Goal: Transaction & Acquisition: Purchase product/service

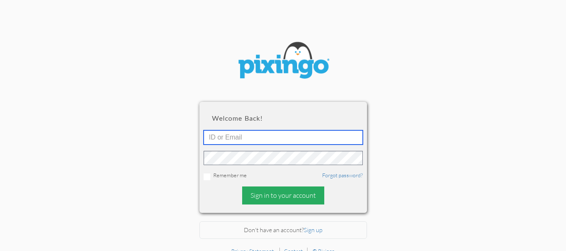
type input "[EMAIL_ADDRESS][DOMAIN_NAME]"
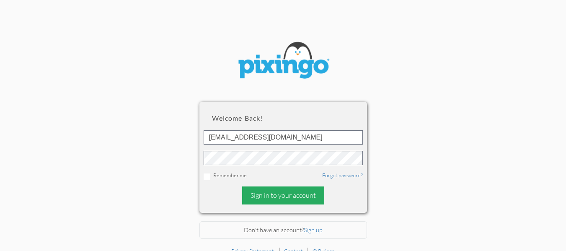
click at [274, 199] on div "Sign in to your account" at bounding box center [283, 195] width 82 height 18
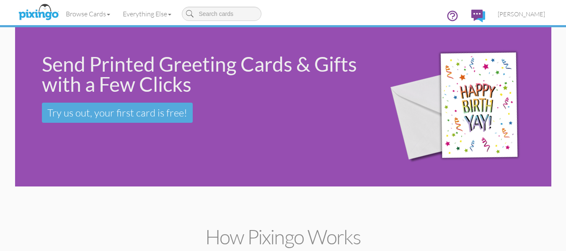
click at [96, 143] on div "Send Printed Greeting Cards & Gifts with a Few Clicks Try us out, your first ca…" at bounding box center [193, 88] width 357 height 122
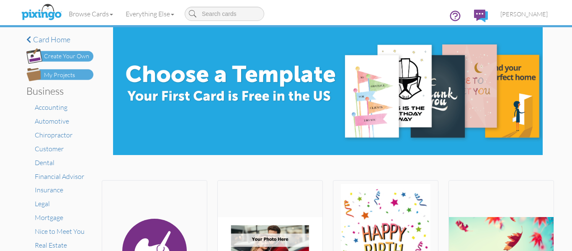
click at [67, 73] on div "My Projects" at bounding box center [59, 75] width 31 height 9
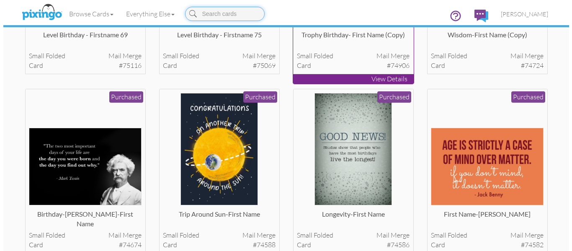
scroll to position [177, 0]
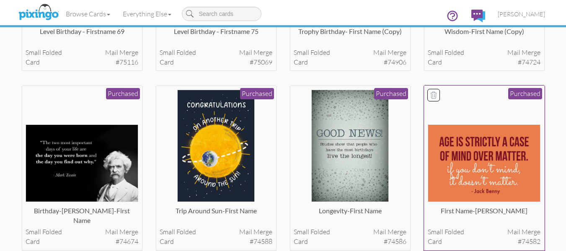
click at [497, 176] on img at bounding box center [484, 163] width 113 height 78
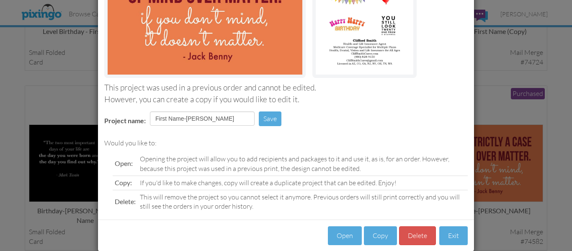
scroll to position [141, 0]
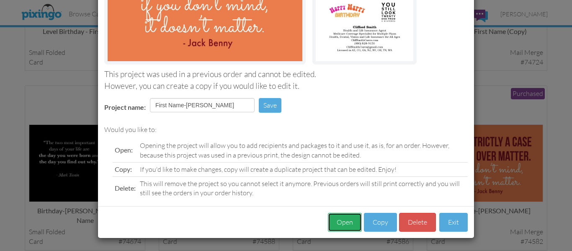
click at [336, 220] on button "Open" at bounding box center [345, 222] width 34 height 19
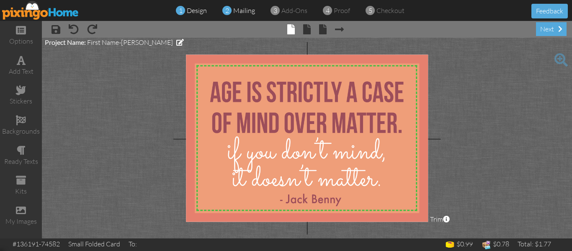
click at [233, 12] on span "mailing" at bounding box center [244, 10] width 22 height 8
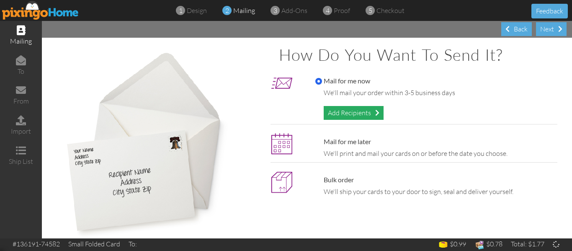
click at [353, 114] on div "Add Recipients" at bounding box center [354, 113] width 60 height 14
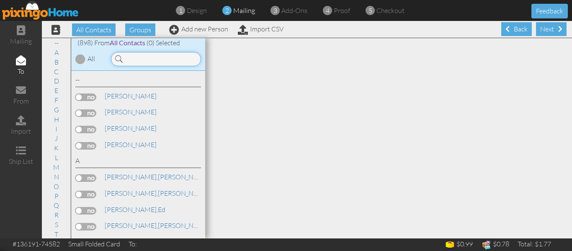
click at [147, 59] on input at bounding box center [156, 59] width 90 height 14
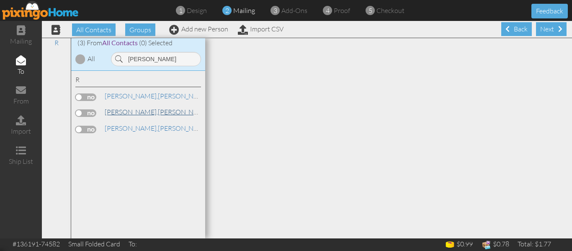
click at [128, 113] on link "[PERSON_NAME]" at bounding box center [157, 112] width 107 height 10
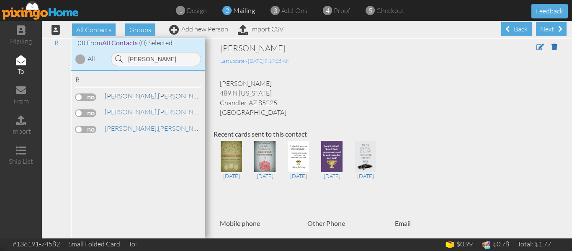
click at [125, 93] on span "[PERSON_NAME]," at bounding box center [131, 96] width 53 height 8
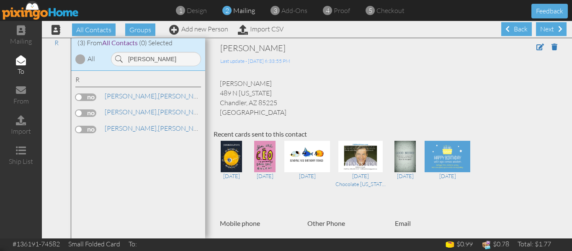
click at [75, 98] on label at bounding box center [85, 97] width 21 height 8
click at [0, 0] on input "checkbox" at bounding box center [0, 0] width 0 height 0
click at [158, 56] on input "[PERSON_NAME]" at bounding box center [156, 59] width 90 height 14
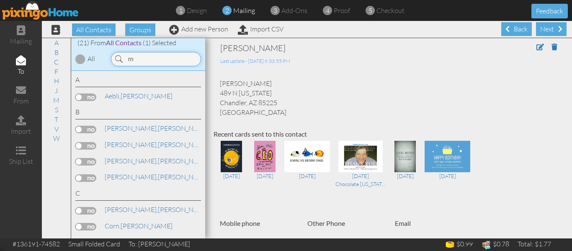
type input "r"
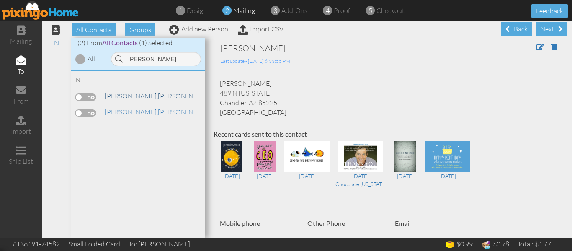
click at [127, 97] on span "[PERSON_NAME]," at bounding box center [131, 96] width 53 height 8
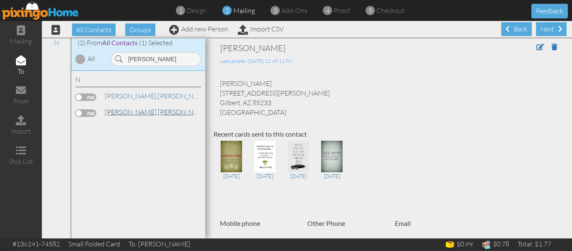
click at [135, 109] on link "[PERSON_NAME][GEOGRAPHIC_DATA]" at bounding box center [157, 112] width 107 height 10
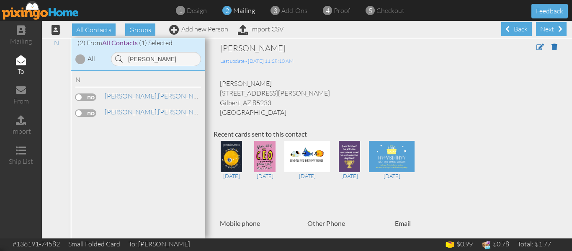
click at [80, 113] on label at bounding box center [85, 113] width 21 height 8
click at [0, 0] on input "checkbox" at bounding box center [0, 0] width 0 height 0
click at [157, 55] on input "[PERSON_NAME]" at bounding box center [156, 59] width 90 height 14
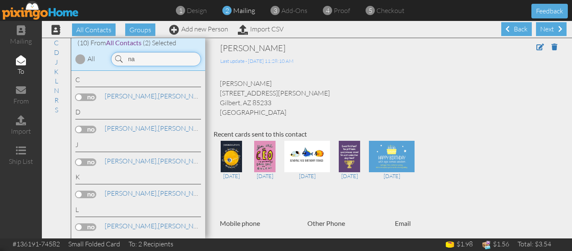
type input "n"
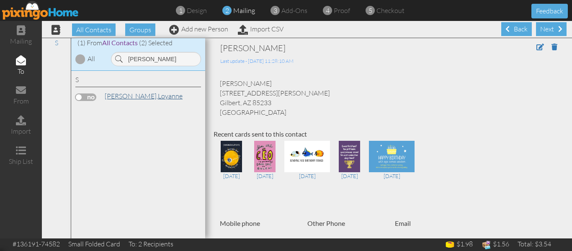
click at [130, 98] on link "[PERSON_NAME]" at bounding box center [144, 96] width 80 height 10
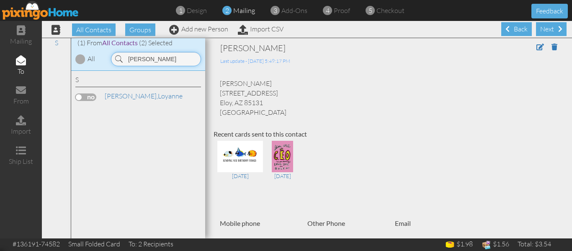
click at [160, 60] on input "[PERSON_NAME]" at bounding box center [156, 59] width 90 height 14
type input "s"
type input "rade"
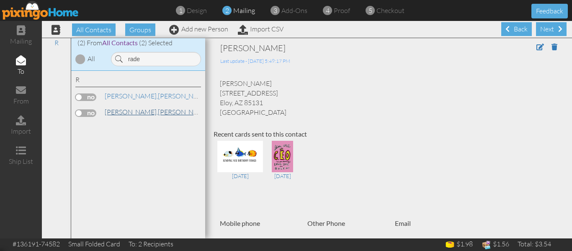
click at [132, 107] on link "[PERSON_NAME]" at bounding box center [157, 112] width 107 height 10
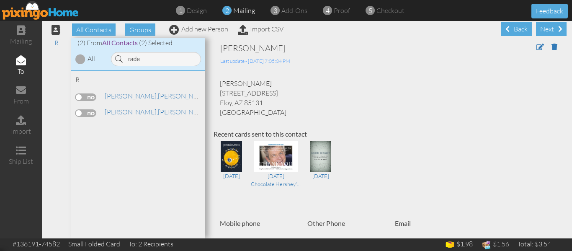
click at [79, 111] on label at bounding box center [85, 113] width 21 height 8
click at [0, 0] on input "checkbox" at bounding box center [0, 0] width 0 height 0
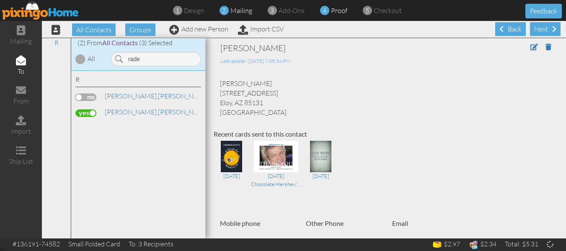
click at [338, 9] on span "proof" at bounding box center [339, 10] width 16 height 8
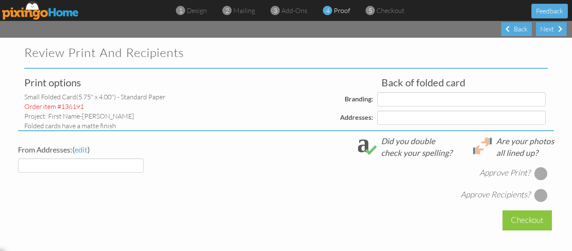
select select "object:11237"
select select "object:11249"
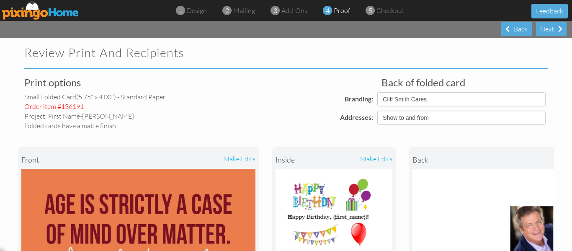
select select "object:11252"
click at [512, 32] on div "Back" at bounding box center [517, 29] width 31 height 14
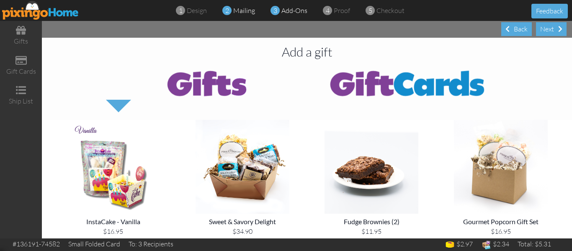
click at [235, 7] on span "mailing" at bounding box center [244, 10] width 22 height 8
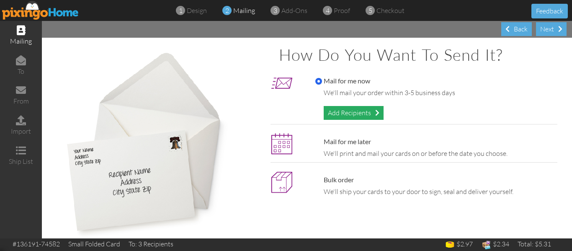
click at [340, 113] on div "Add Recipients" at bounding box center [354, 113] width 60 height 14
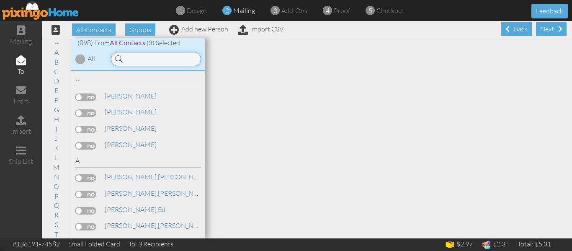
click at [129, 57] on input at bounding box center [156, 59] width 90 height 14
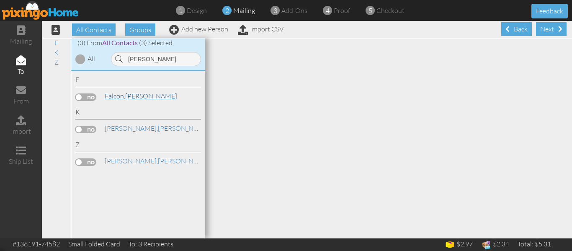
click at [127, 97] on link "[PERSON_NAME]" at bounding box center [141, 96] width 74 height 10
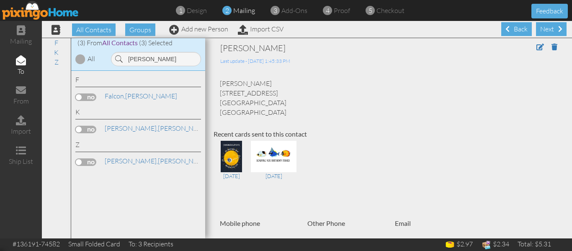
click at [82, 97] on label at bounding box center [85, 97] width 21 height 8
click at [0, 0] on input "checkbox" at bounding box center [0, 0] width 0 height 0
click at [155, 60] on input "[PERSON_NAME]" at bounding box center [156, 59] width 90 height 14
type input "c"
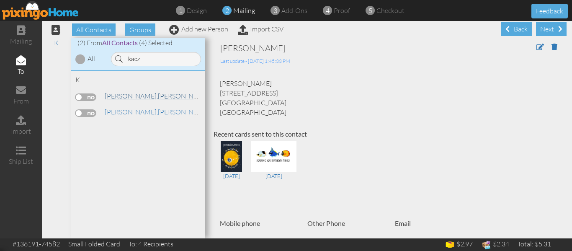
click at [140, 92] on span "[PERSON_NAME]," at bounding box center [131, 96] width 53 height 8
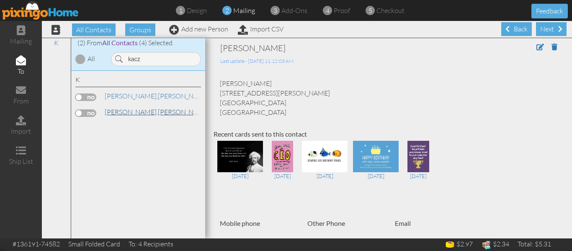
click at [137, 115] on span "[PERSON_NAME]," at bounding box center [131, 112] width 53 height 8
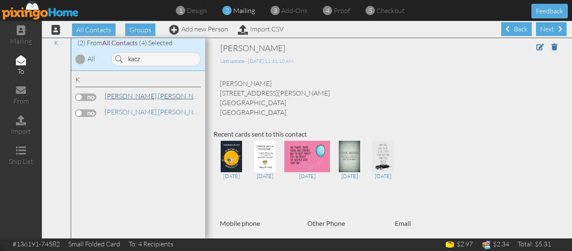
click at [136, 99] on span "[PERSON_NAME]," at bounding box center [131, 96] width 53 height 8
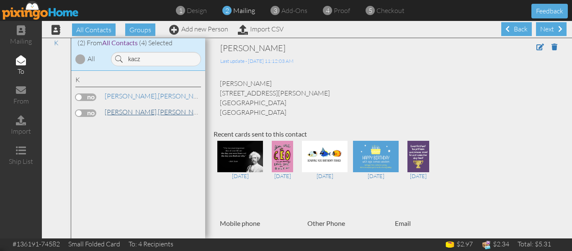
click at [134, 114] on span "[PERSON_NAME]," at bounding box center [131, 112] width 53 height 8
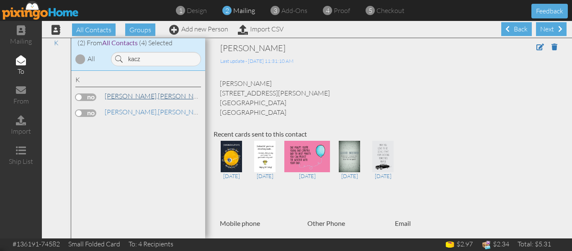
click at [124, 96] on span "[PERSON_NAME]," at bounding box center [131, 96] width 53 height 8
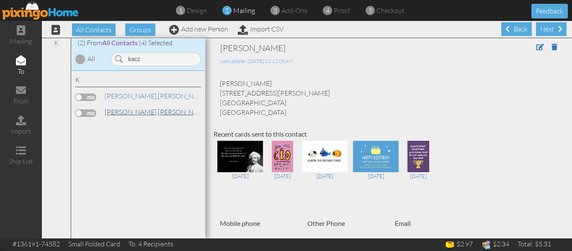
click at [121, 109] on span "[PERSON_NAME]," at bounding box center [131, 112] width 53 height 8
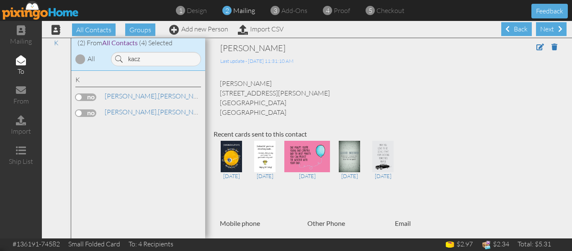
click at [80, 112] on label at bounding box center [85, 113] width 21 height 8
click at [0, 0] on input "checkbox" at bounding box center [0, 0] width 0 height 0
click at [148, 56] on input "kacz" at bounding box center [156, 59] width 90 height 14
type input "k"
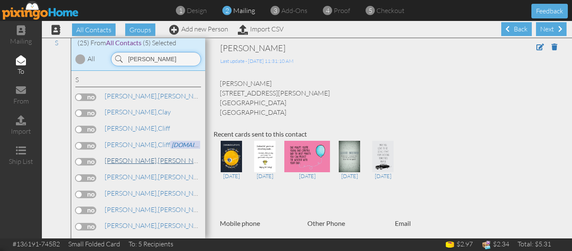
type input "[PERSON_NAME]"
click at [140, 163] on link "[PERSON_NAME]" at bounding box center [157, 160] width 107 height 10
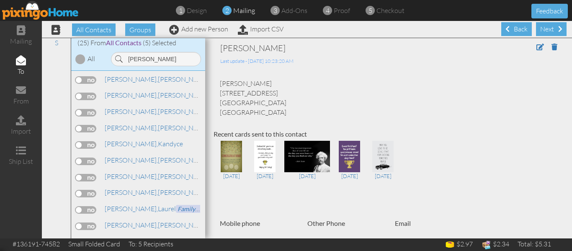
scroll to position [182, 0]
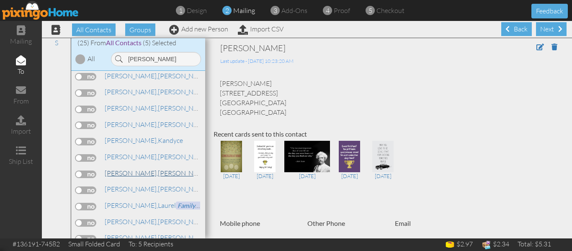
click at [134, 171] on link "[PERSON_NAME]" at bounding box center [157, 173] width 107 height 10
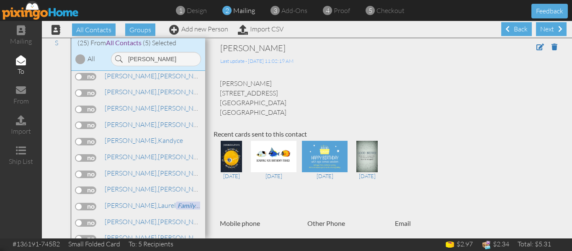
click at [80, 174] on label at bounding box center [85, 175] width 21 height 8
click at [0, 0] on input "checkbox" at bounding box center [0, 0] width 0 height 0
click at [338, 11] on span "proof" at bounding box center [342, 10] width 16 height 8
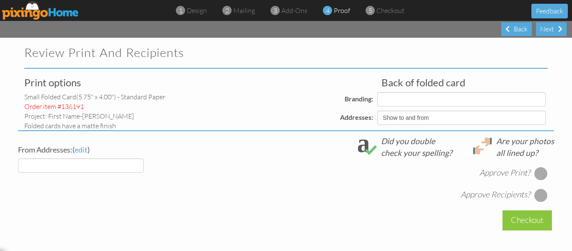
select select "object:17432"
select select "object:17430"
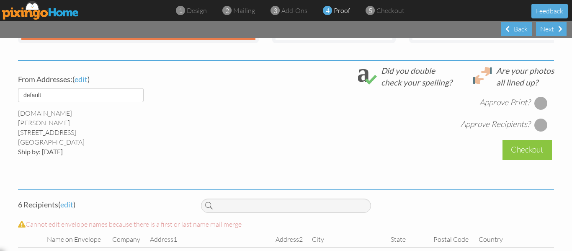
scroll to position [295, 0]
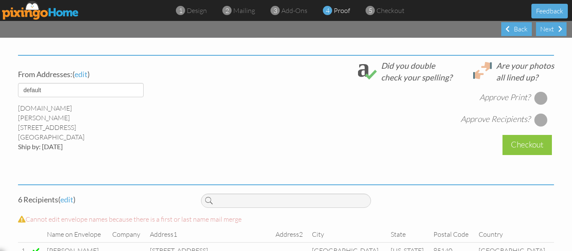
click at [541, 102] on div at bounding box center [541, 97] width 13 height 13
click at [538, 122] on div at bounding box center [541, 119] width 13 height 13
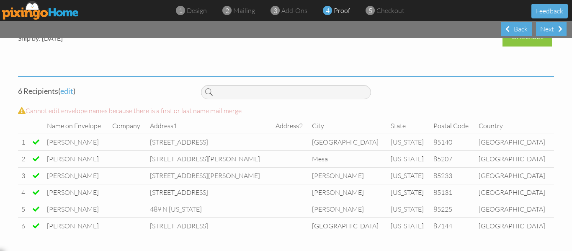
scroll to position [387, 0]
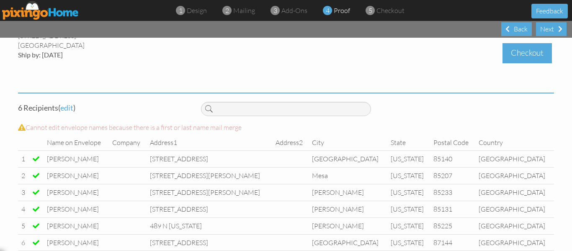
click at [530, 60] on div "Checkout" at bounding box center [527, 53] width 49 height 20
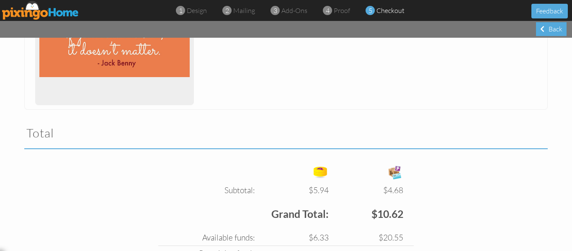
scroll to position [281, 0]
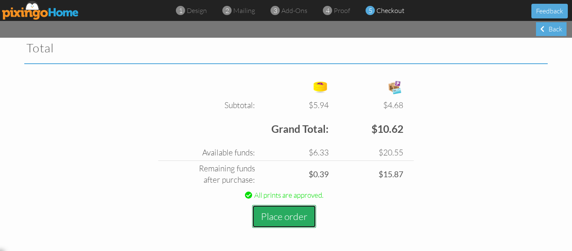
click at [281, 215] on button "Place order" at bounding box center [284, 216] width 64 height 23
